Goal: Task Accomplishment & Management: Use online tool/utility

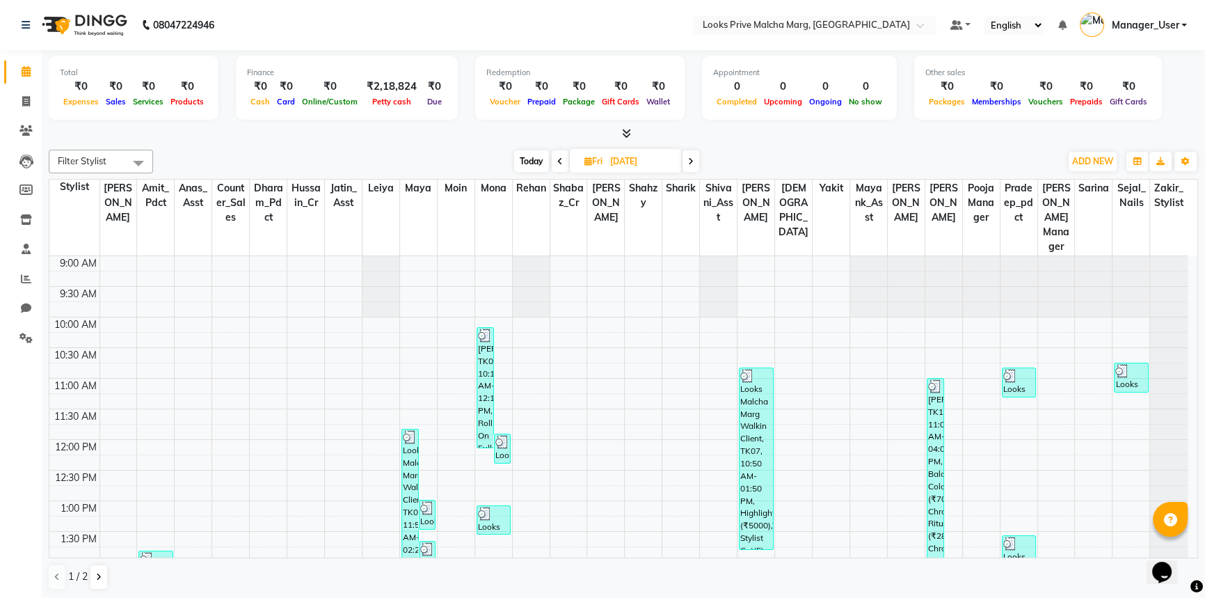
click at [24, 324] on li "Settings" at bounding box center [21, 338] width 42 height 30
click at [21, 334] on icon at bounding box center [25, 338] width 13 height 10
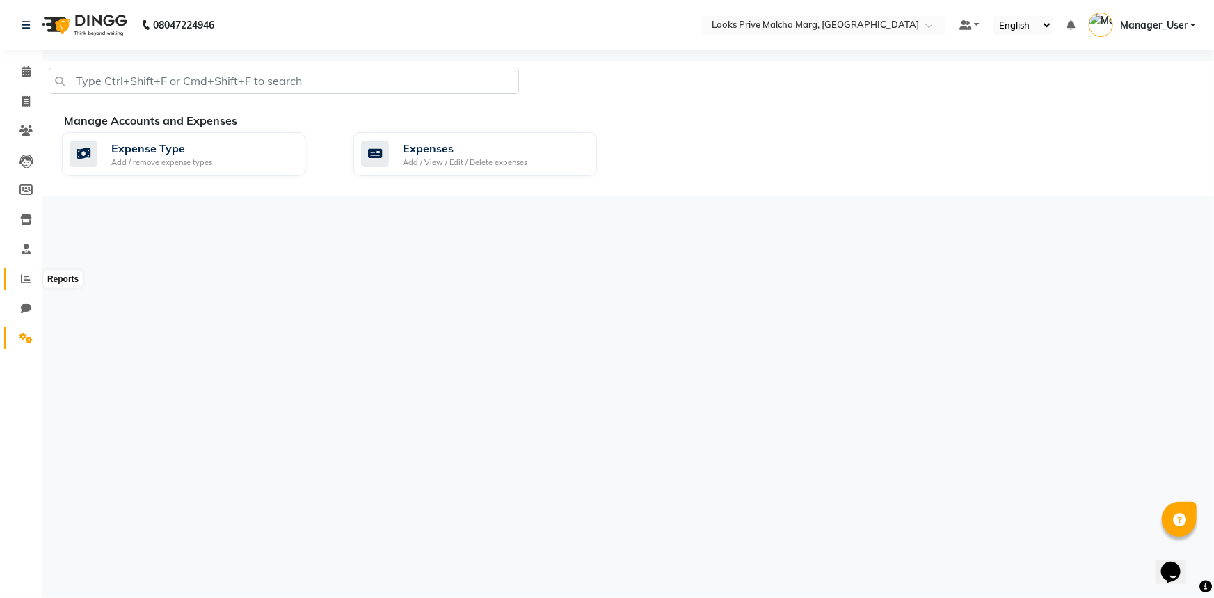
click at [24, 285] on span at bounding box center [26, 279] width 24 height 16
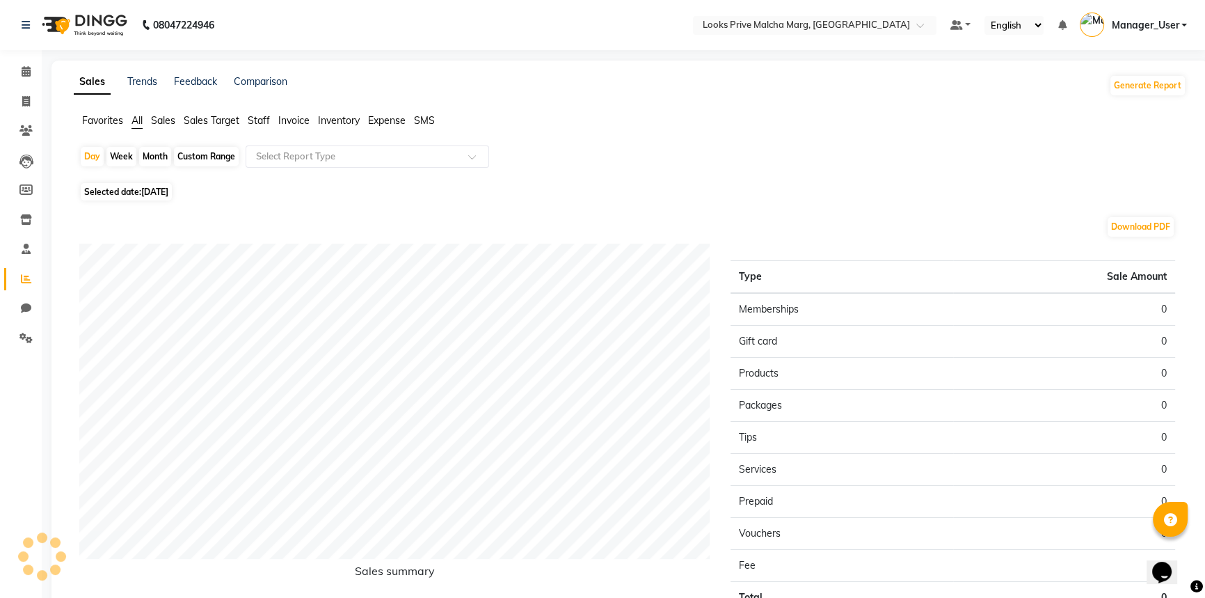
click at [250, 111] on div "Sales Trends Feedback Comparison Generate Report Favorites All Sales Sales Targ…" at bounding box center [629, 367] width 1157 height 612
click at [263, 121] on span "Staff" at bounding box center [259, 120] width 22 height 13
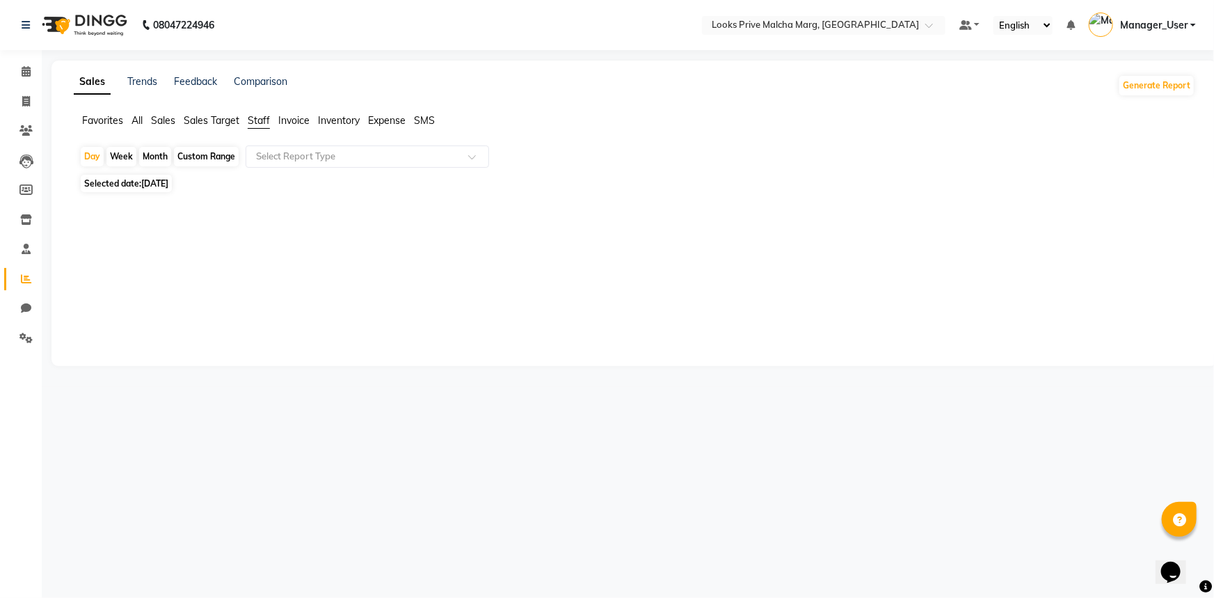
click at [168, 180] on span "[DATE]" at bounding box center [154, 183] width 27 height 10
select select "9"
select select "2025"
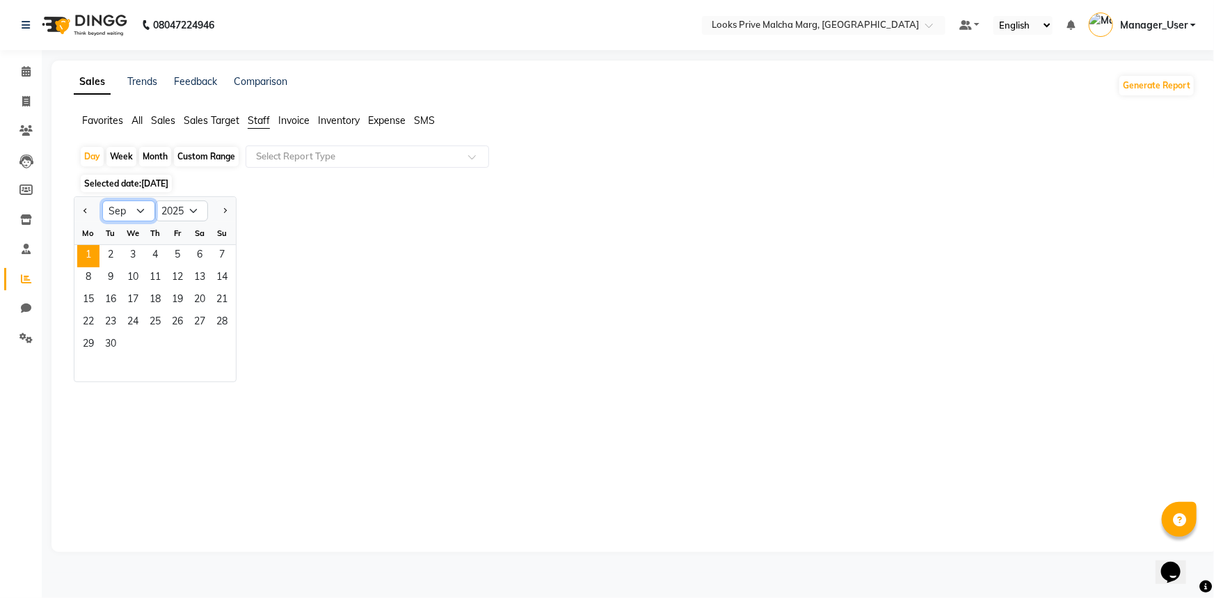
click at [138, 209] on select "Jan Feb Mar Apr May Jun [DATE] Aug Sep Oct Nov Dec" at bounding box center [128, 210] width 53 height 21
select select "8"
click at [102, 200] on select "Jan Feb Mar Apr May Jun [DATE] Aug Sep Oct Nov Dec" at bounding box center [128, 210] width 53 height 21
click at [217, 343] on span "31" at bounding box center [222, 345] width 22 height 22
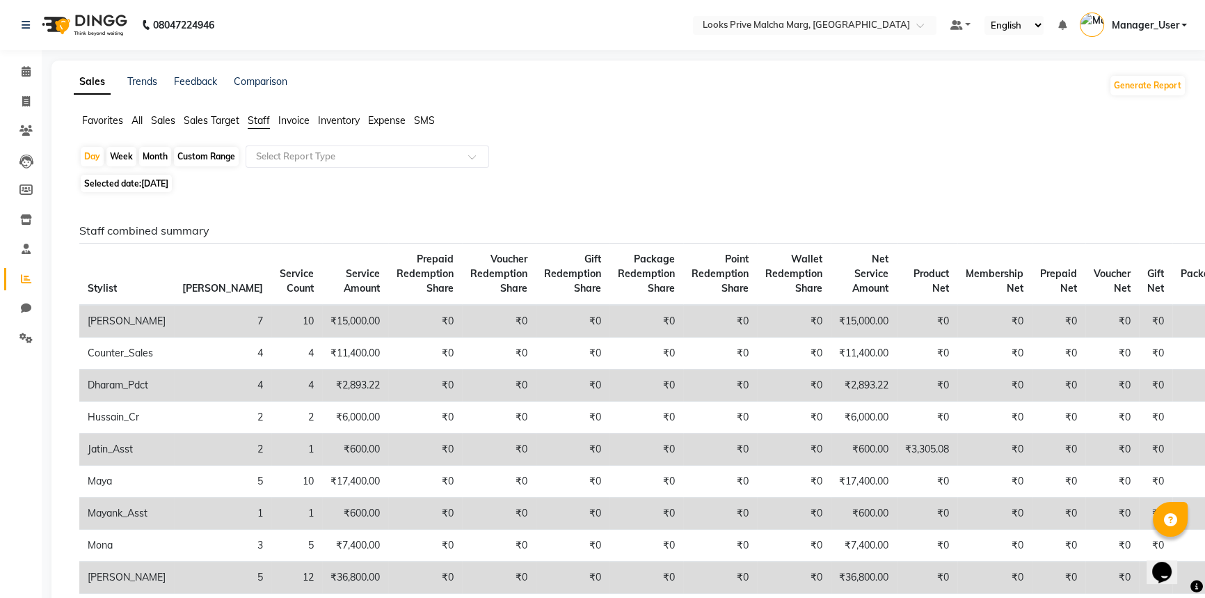
click at [165, 185] on span "[DATE]" at bounding box center [154, 183] width 27 height 10
select select "8"
select select "2025"
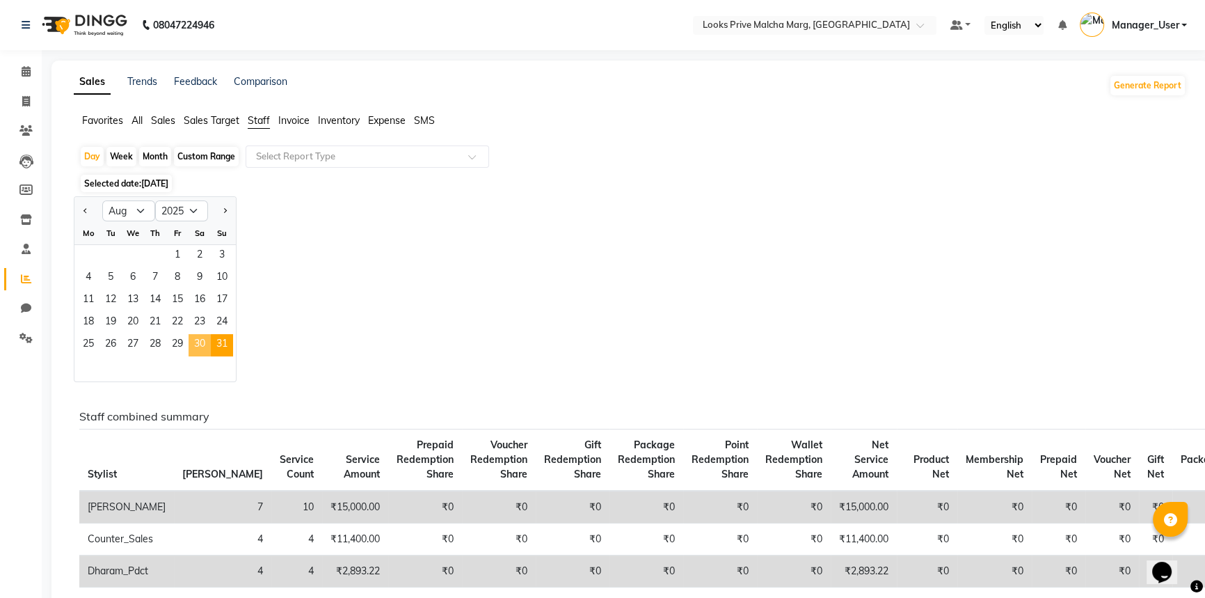
click at [200, 342] on span "30" at bounding box center [200, 345] width 22 height 22
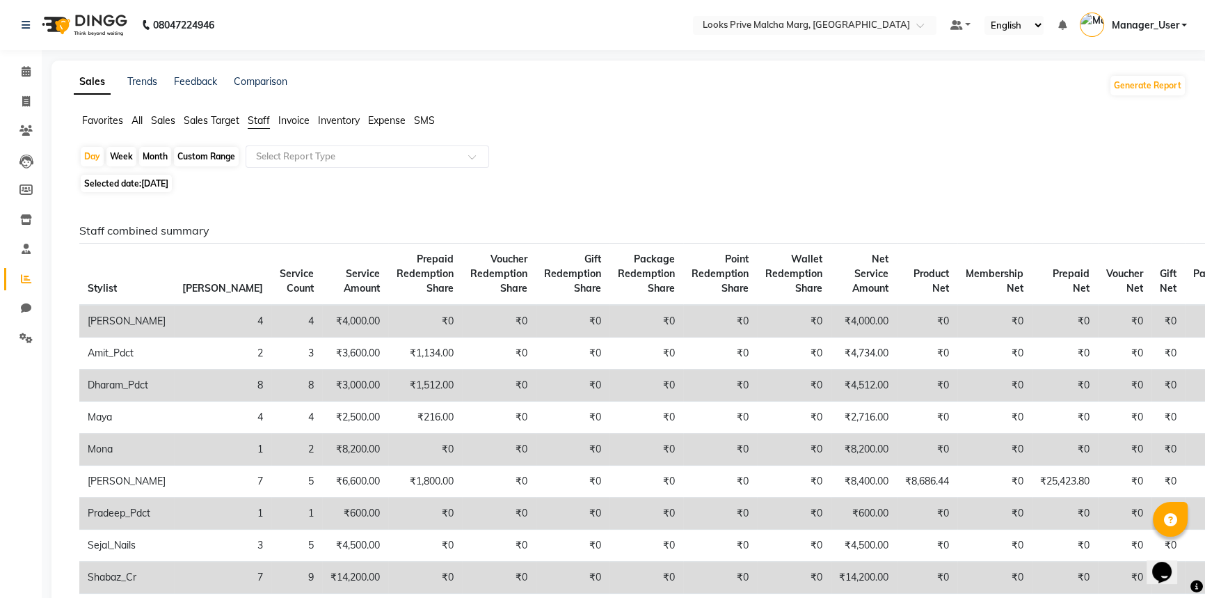
click at [168, 183] on span "[DATE]" at bounding box center [154, 183] width 27 height 10
select select "8"
select select "2025"
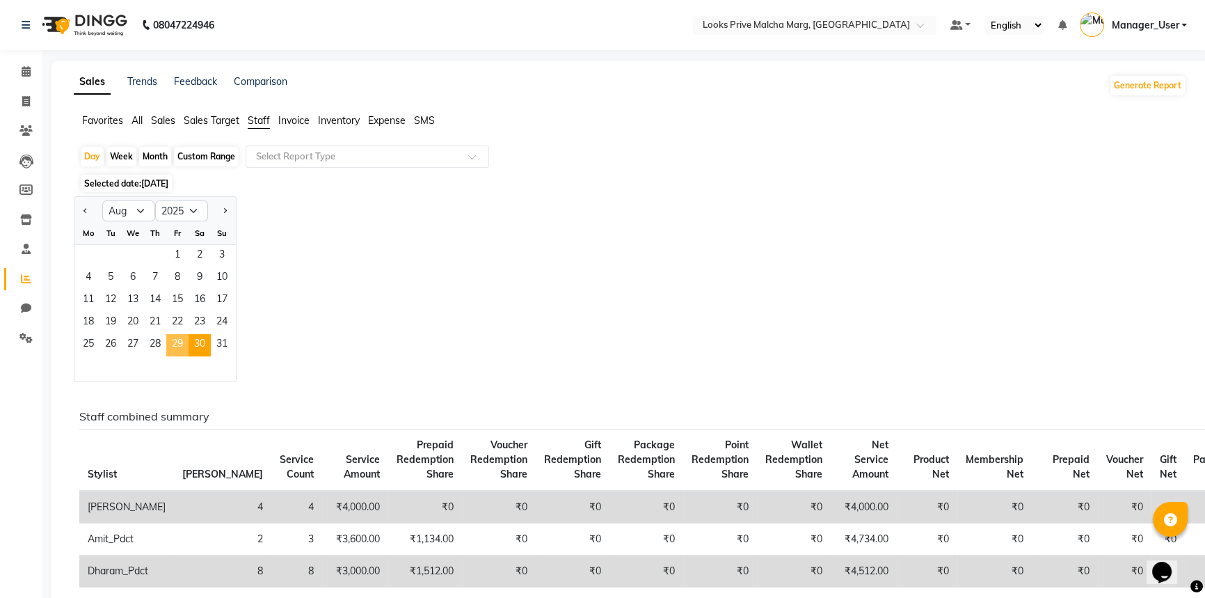
click at [173, 340] on span "29" at bounding box center [177, 345] width 22 height 22
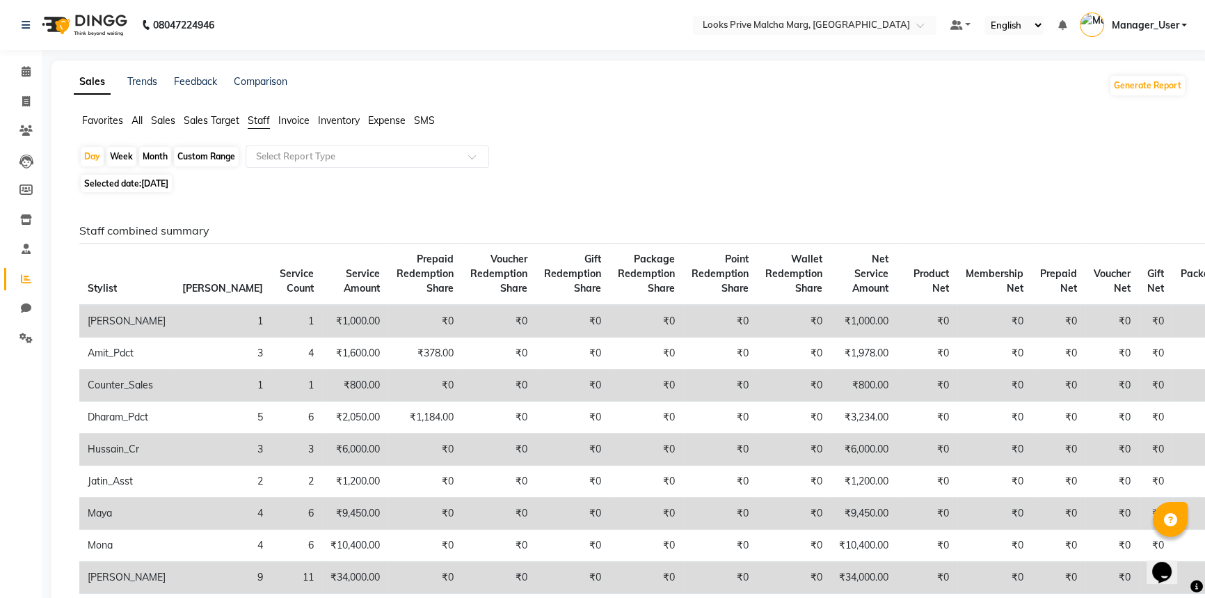
click at [152, 178] on span "[DATE]" at bounding box center [154, 183] width 27 height 10
select select "8"
select select "2025"
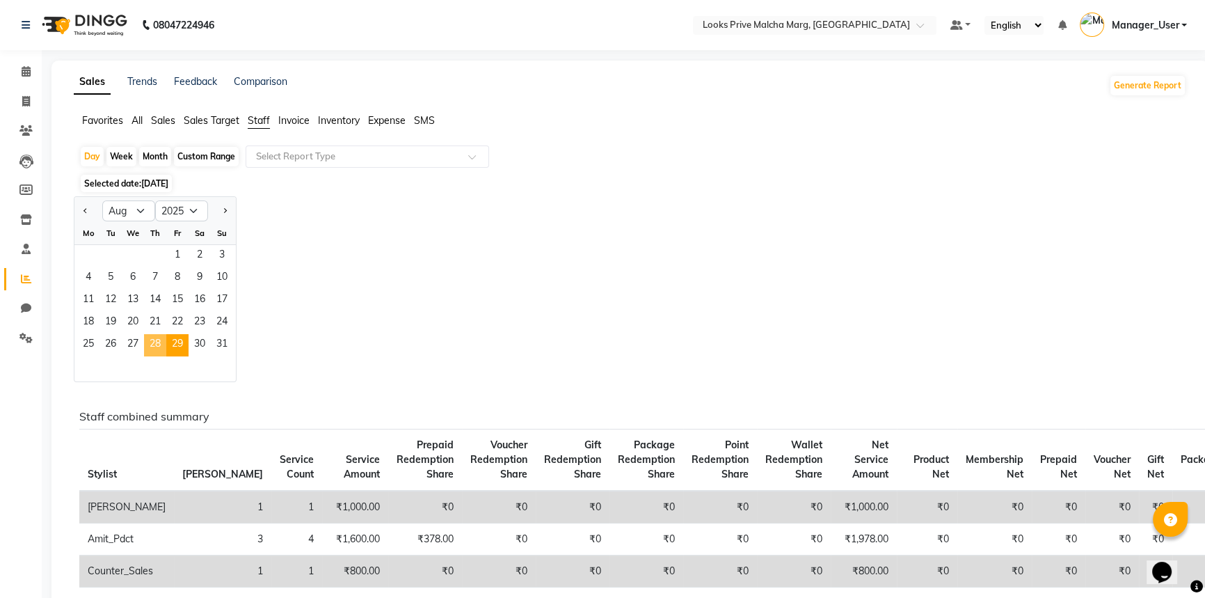
click at [160, 343] on span "28" at bounding box center [155, 345] width 22 height 22
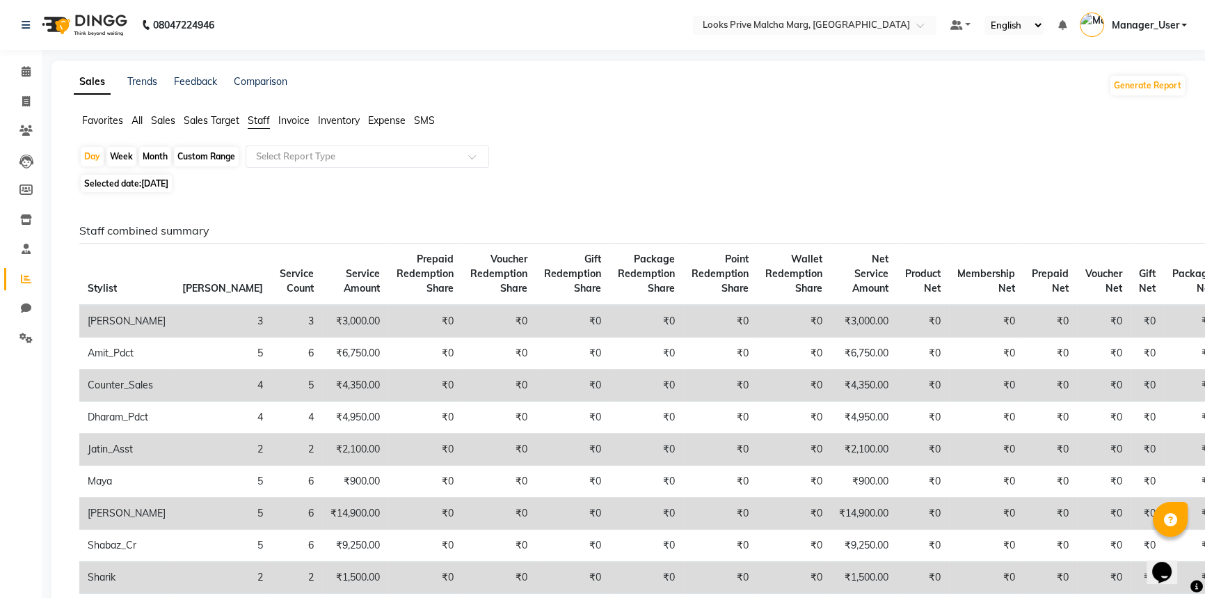
click at [147, 188] on span "[DATE]" at bounding box center [154, 183] width 27 height 10
select select "8"
select select "2025"
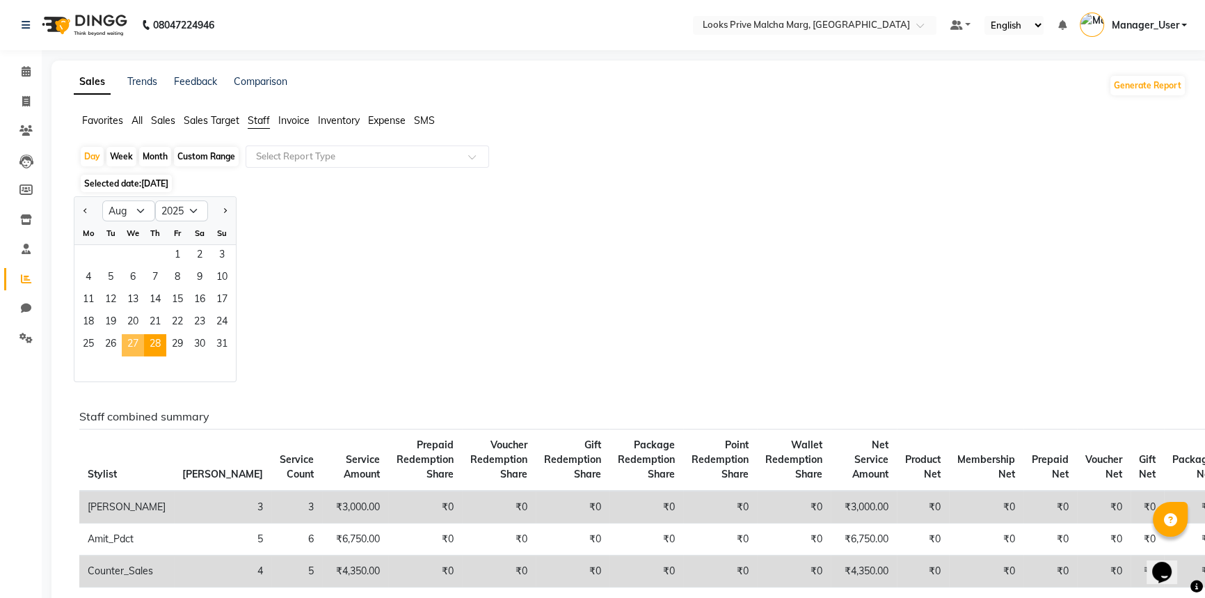
click at [128, 343] on span "27" at bounding box center [133, 345] width 22 height 22
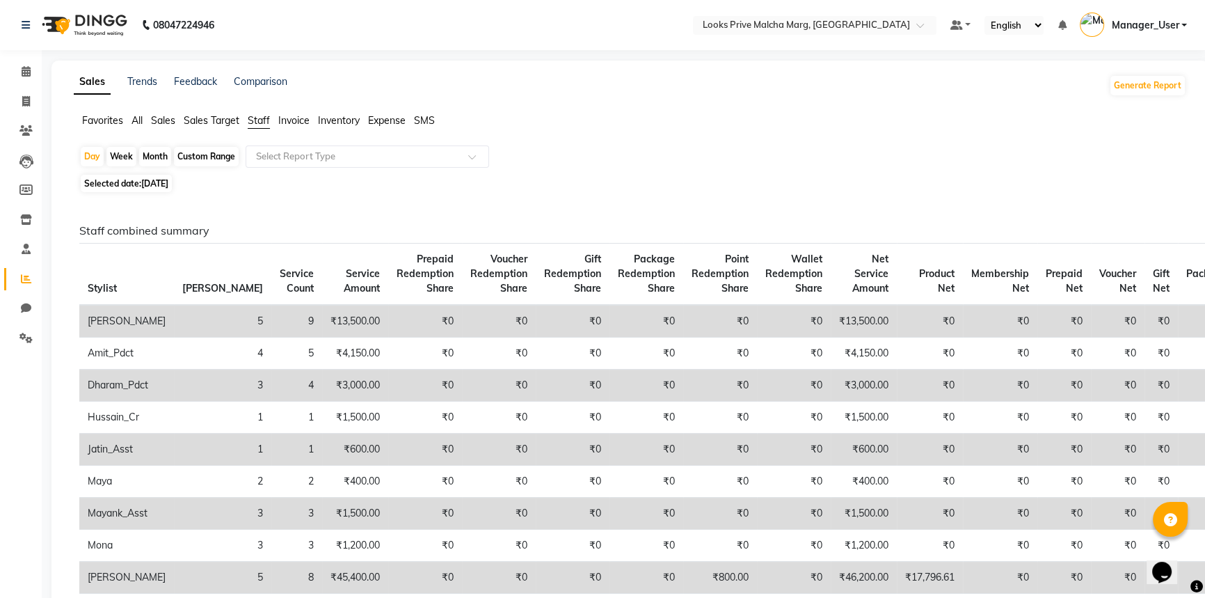
click at [168, 179] on span "[DATE]" at bounding box center [154, 183] width 27 height 10
select select "8"
select select "2025"
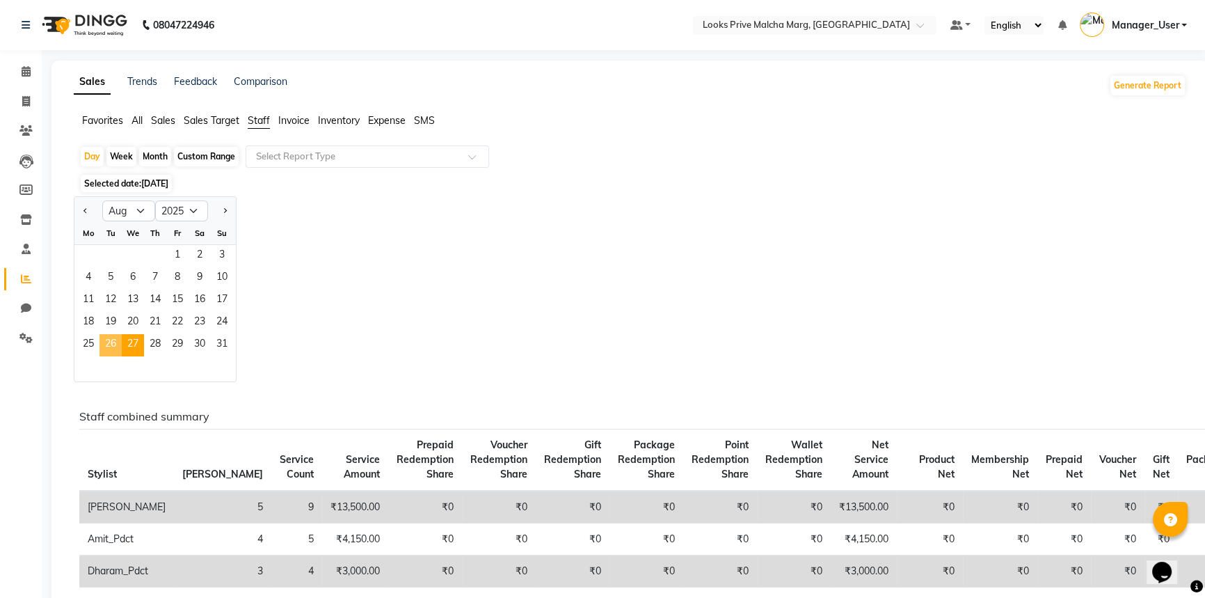
click at [111, 341] on span "26" at bounding box center [110, 345] width 22 height 22
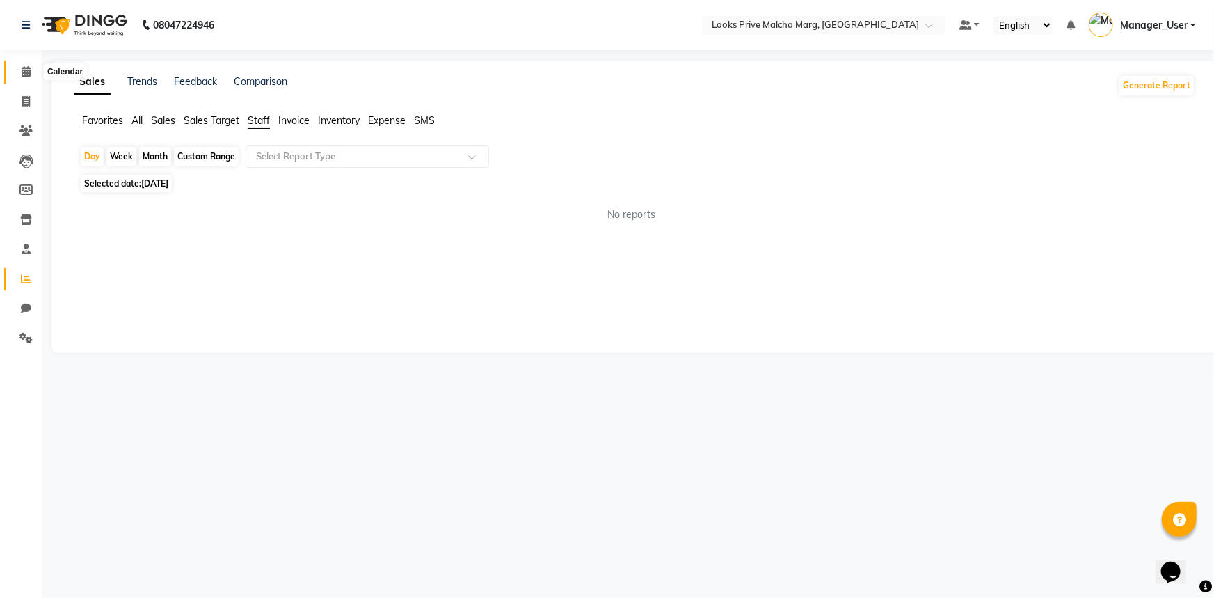
click at [29, 72] on icon at bounding box center [26, 71] width 9 height 10
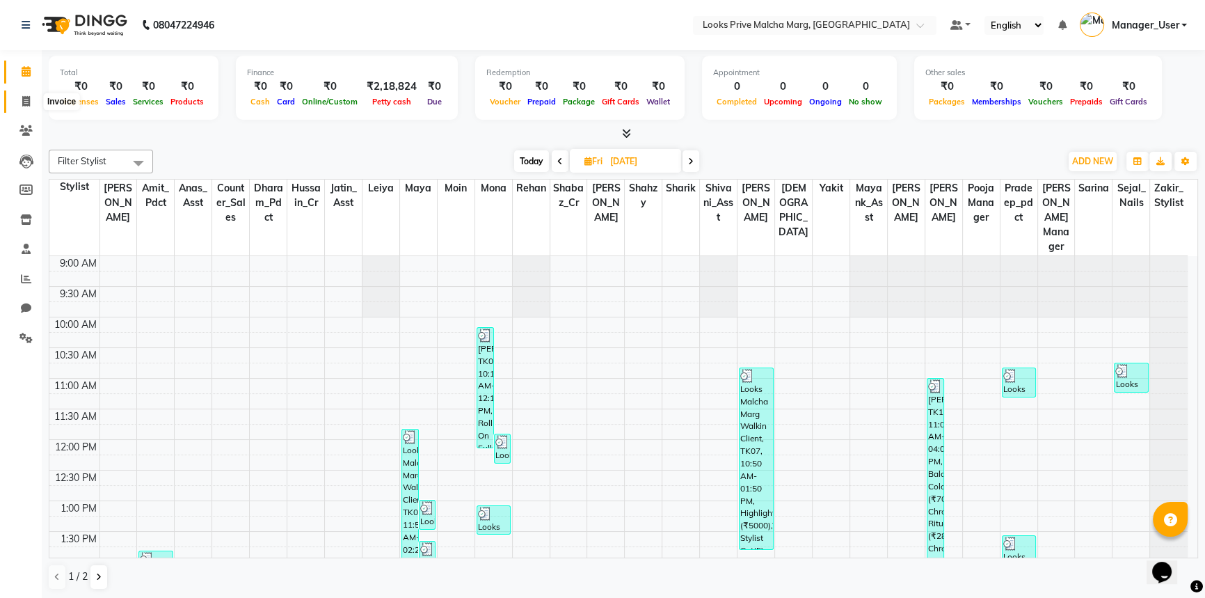
click at [23, 97] on icon at bounding box center [26, 101] width 8 height 10
select select "service"
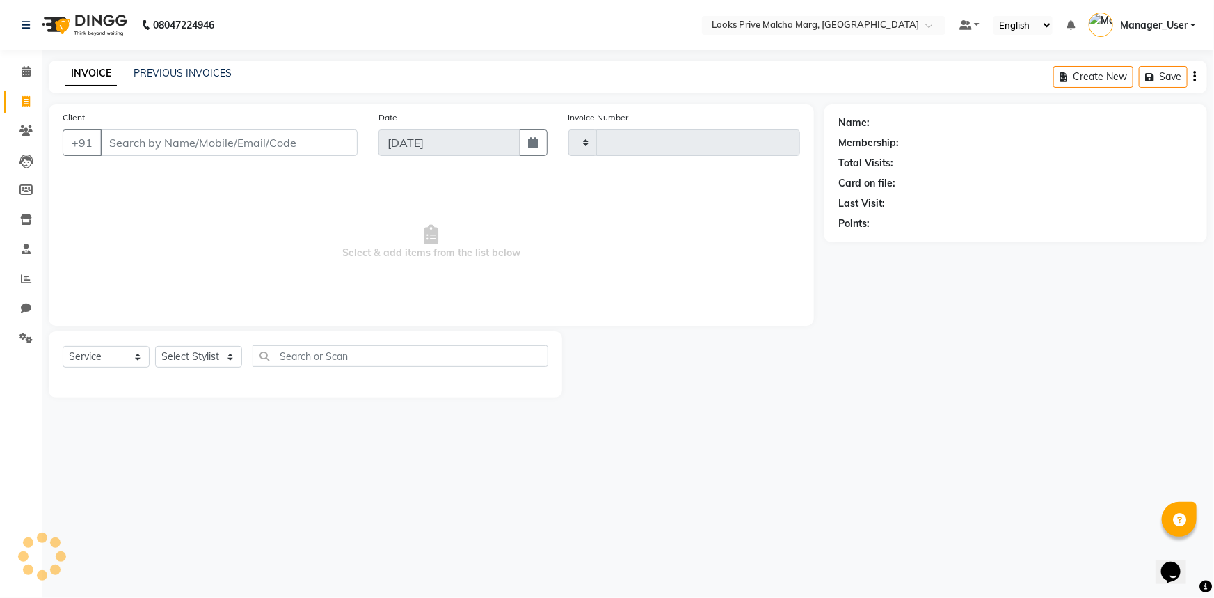
type input "4308"
select select "7648"
click at [157, 138] on input "Client" at bounding box center [228, 142] width 257 height 26
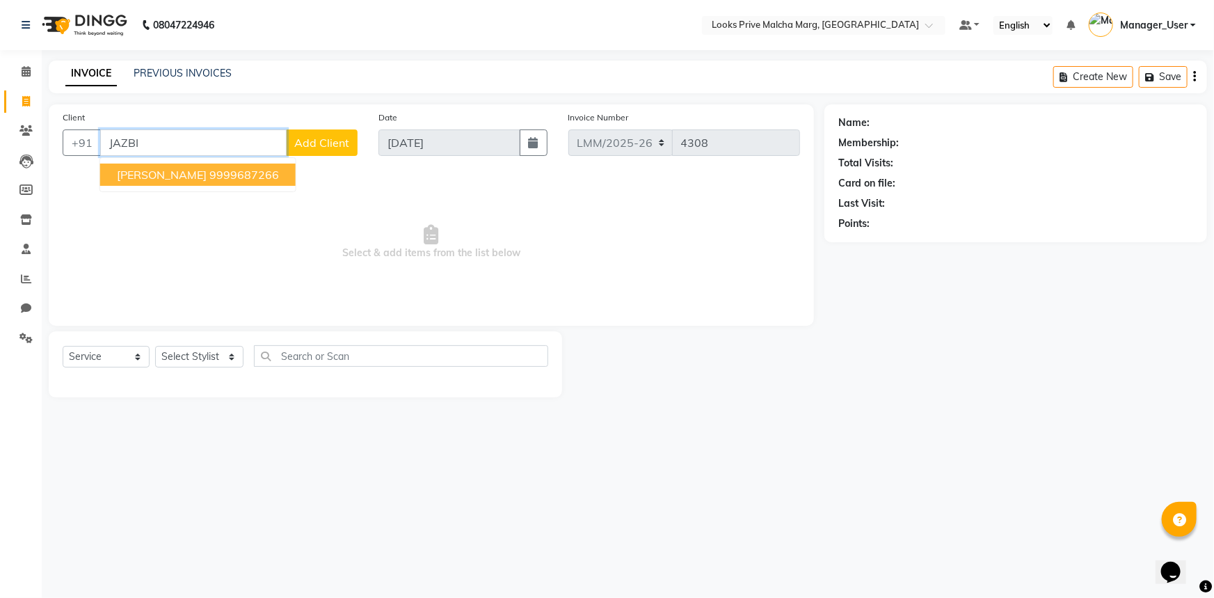
click at [209, 173] on ngb-highlight "9999687266" at bounding box center [244, 175] width 70 height 14
type input "9999687266"
select select "1: Object"
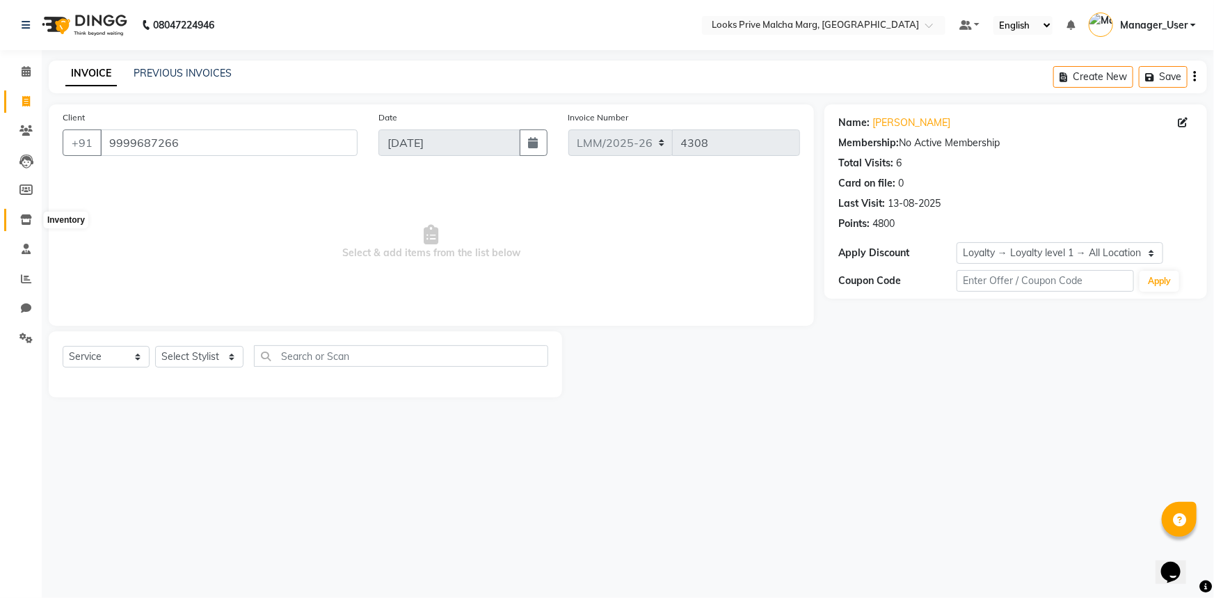
drag, startPoint x: 26, startPoint y: 218, endPoint x: 734, endPoint y: 82, distance: 721.1
click at [26, 218] on icon at bounding box center [26, 219] width 12 height 10
click at [26, 64] on span at bounding box center [26, 72] width 24 height 16
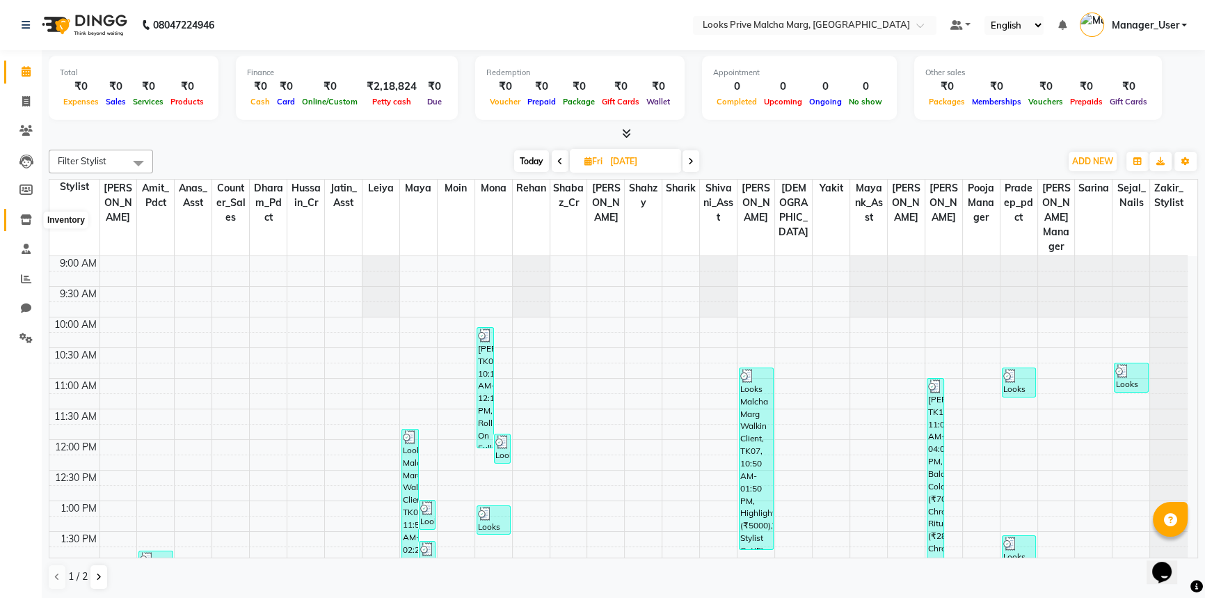
click at [24, 220] on icon at bounding box center [26, 219] width 12 height 10
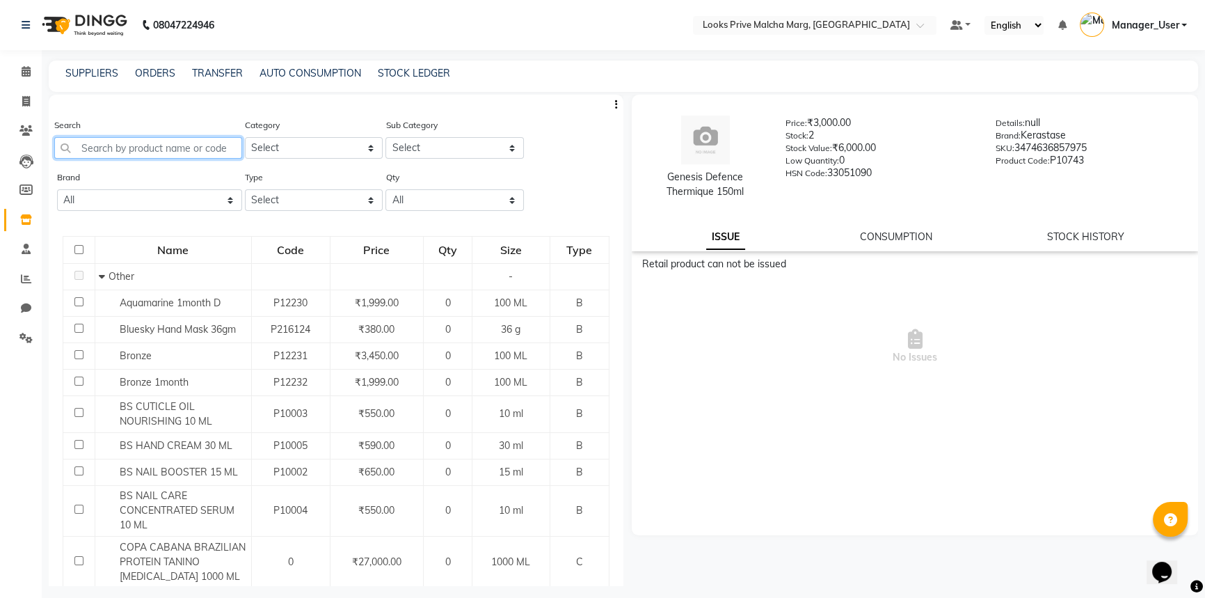
click at [97, 143] on input "text" at bounding box center [148, 148] width 188 height 22
click at [281, 154] on select "Select Skin Personal Care Hair Threading Loreal Bio Top Cons. Bio Top Retail Co…" at bounding box center [314, 148] width 138 height 22
click at [541, 123] on div "Search Category Select Skin Personal Care Hair Threading Loreal Bio Top Cons. B…" at bounding box center [336, 144] width 575 height 52
click at [150, 149] on input "text" at bounding box center [148, 148] width 188 height 22
